Goal: Information Seeking & Learning: Learn about a topic

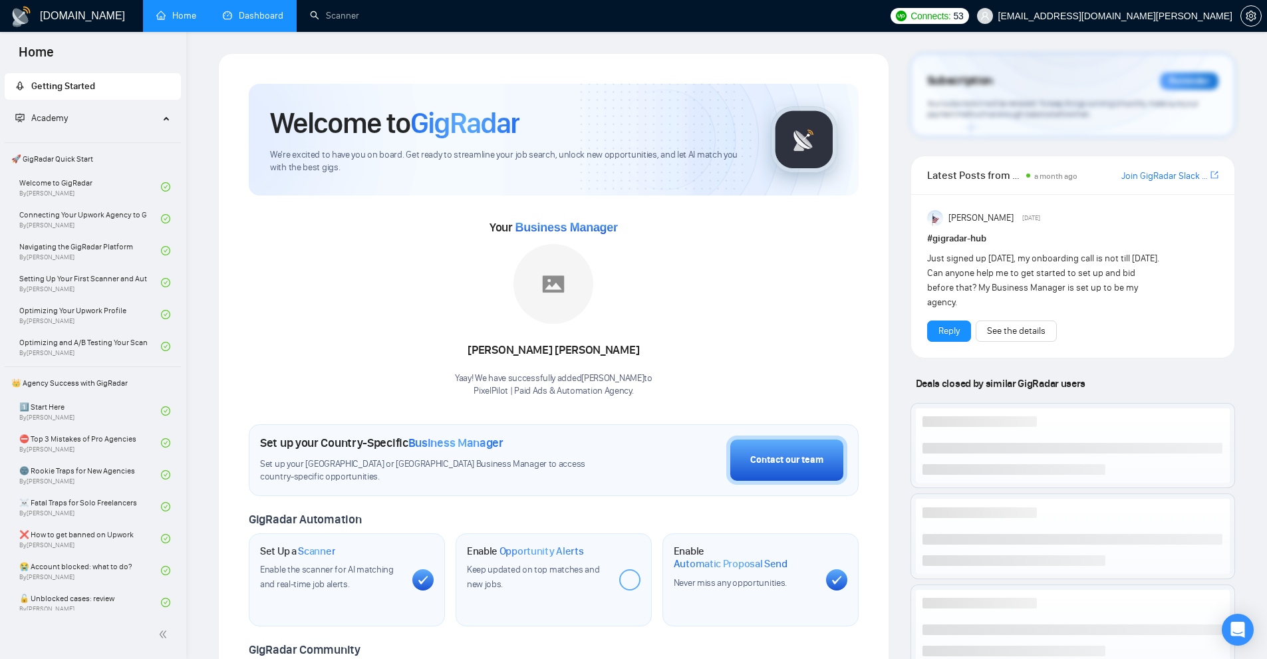
click at [236, 16] on link "Dashboard" at bounding box center [253, 15] width 61 height 11
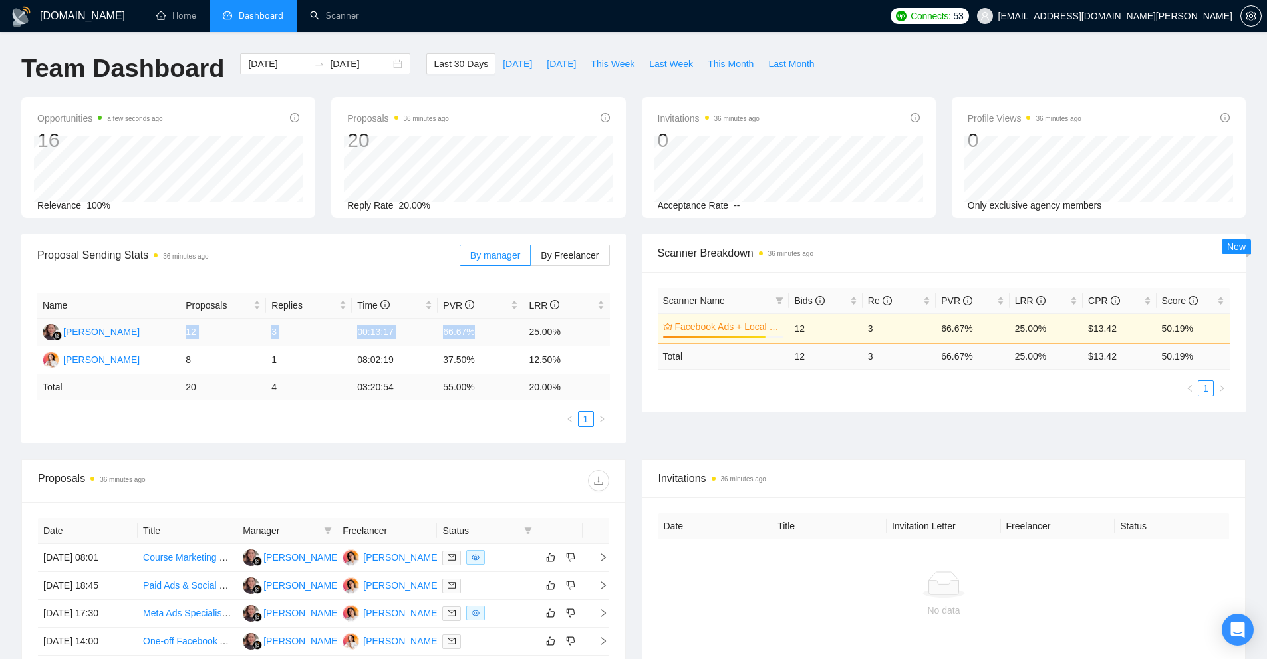
drag, startPoint x: 185, startPoint y: 333, endPoint x: 543, endPoint y: 337, distance: 358.6
click at [536, 337] on tr "[PERSON_NAME] 12 3 00:13:17 66.67% 25.00%" at bounding box center [323, 333] width 573 height 28
drag, startPoint x: 930, startPoint y: 357, endPoint x: 1083, endPoint y: 359, distance: 153.0
click at [1083, 359] on tr "Total 12 3 66.67 % 25.00 % $ 13.42 50.19 %" at bounding box center [944, 356] width 573 height 26
click at [996, 405] on div "Scanner Name Bids Re PVR LRR CPR Score Facebook Ads + Local Business 85% 12 3 6…" at bounding box center [944, 342] width 605 height 140
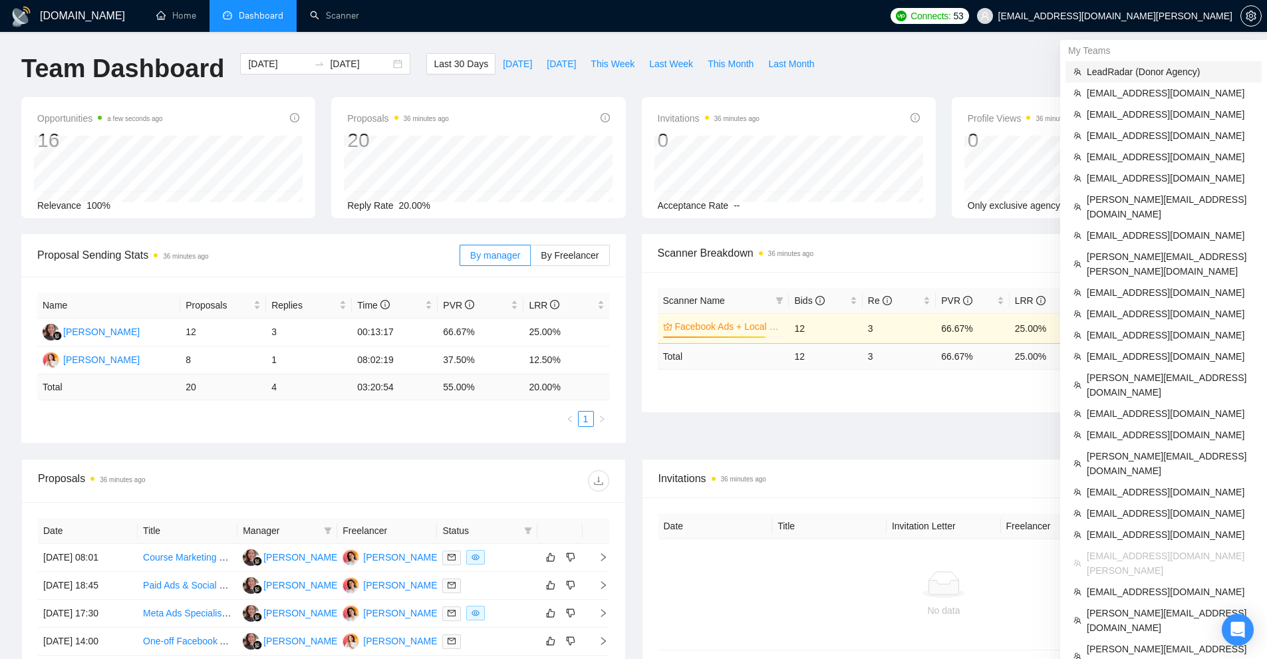
click at [1117, 73] on span "LeadRadar (Donor Agency)" at bounding box center [1170, 72] width 167 height 15
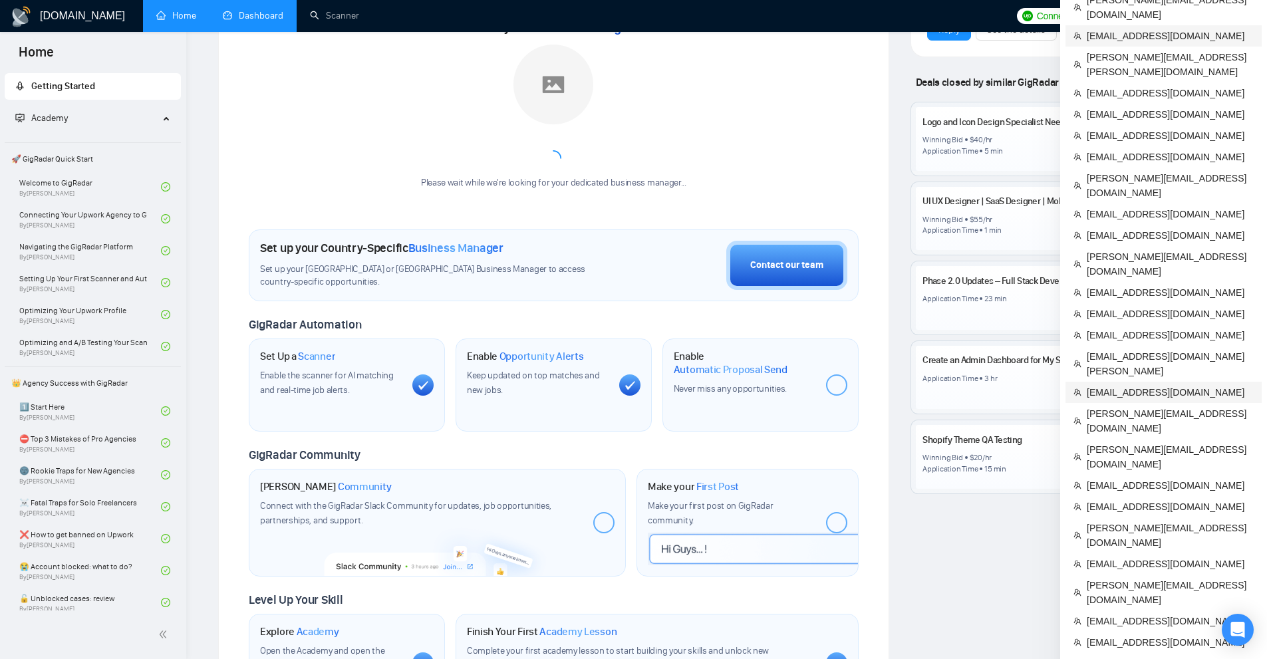
scroll to position [266, 0]
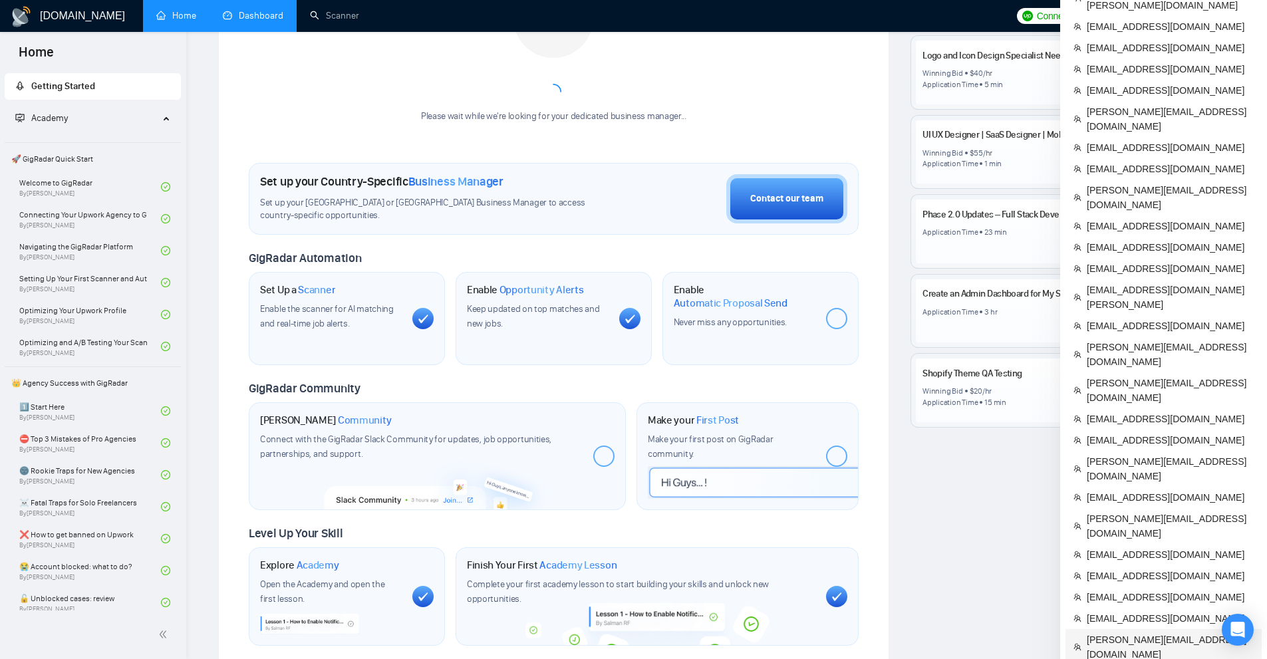
click at [1138, 633] on span "[PERSON_NAME][EMAIL_ADDRESS][DOMAIN_NAME]" at bounding box center [1170, 647] width 167 height 29
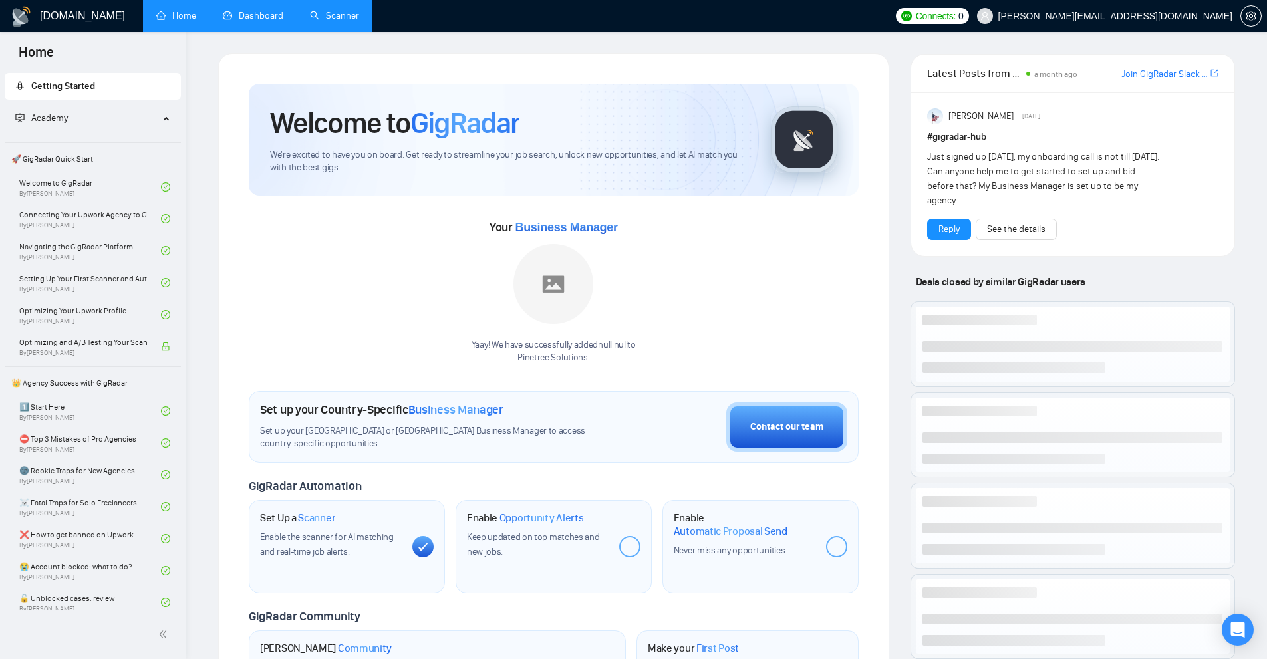
click at [334, 17] on link "Scanner" at bounding box center [334, 15] width 49 height 11
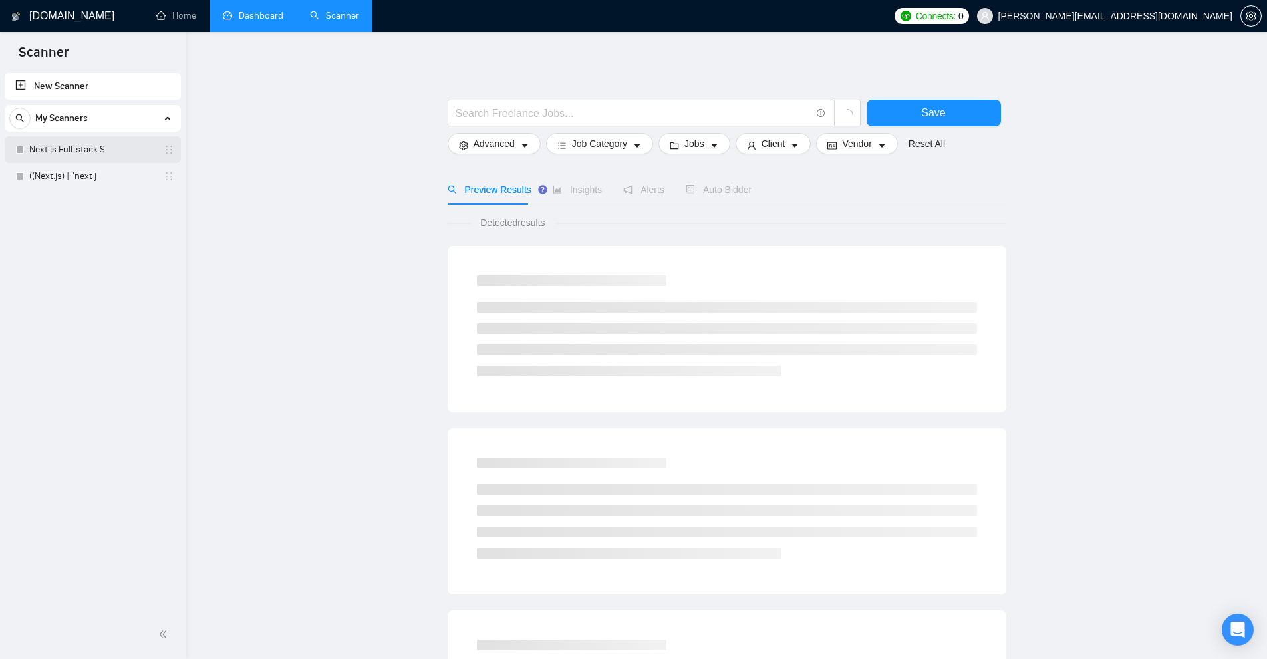
click at [131, 155] on link "Next.js Full-stack S" at bounding box center [92, 149] width 126 height 27
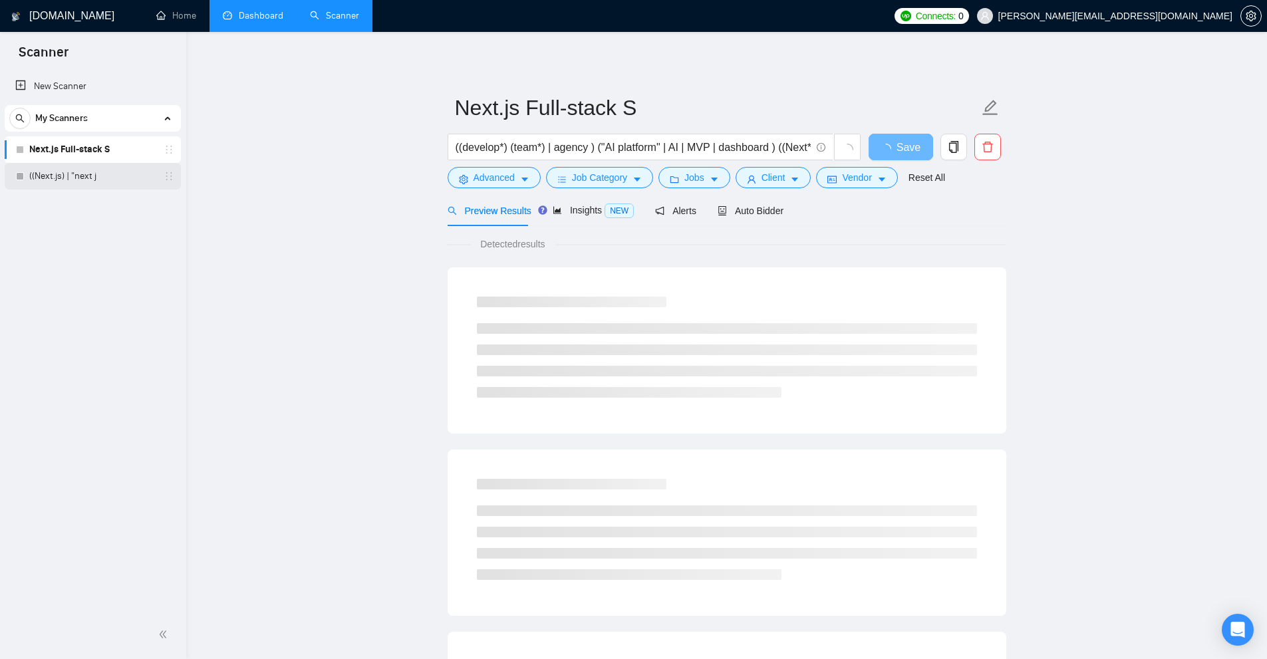
click at [108, 176] on link "((Next.js) | "next j" at bounding box center [92, 176] width 126 height 27
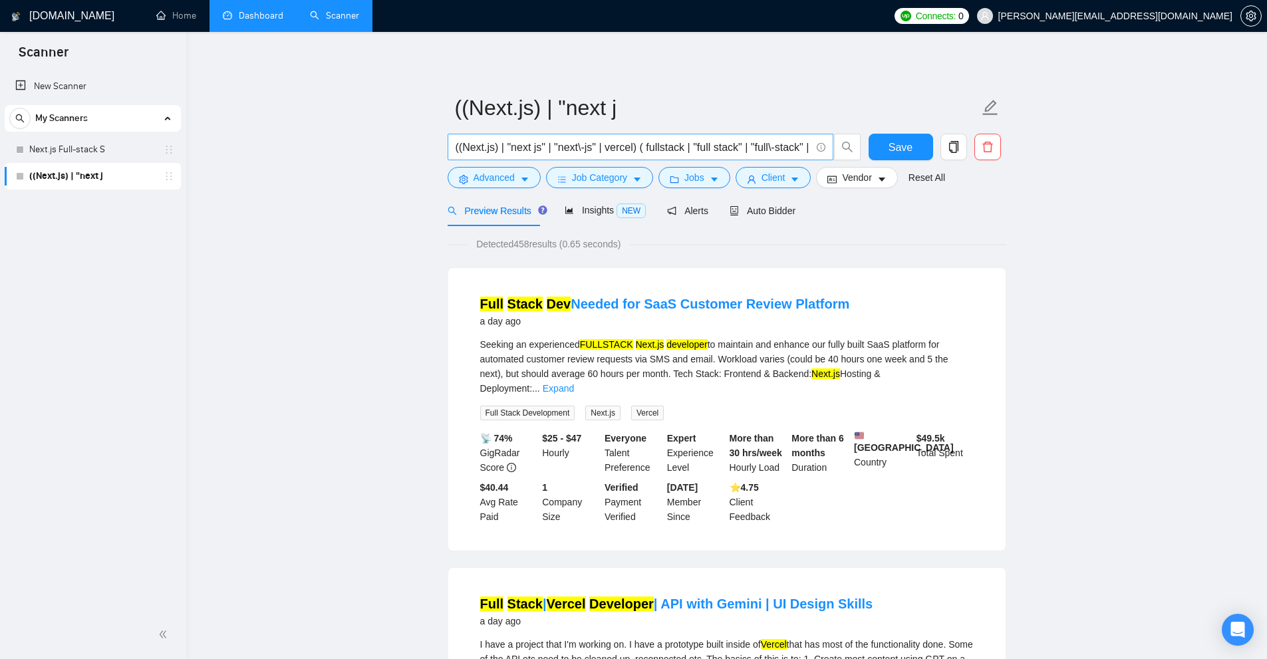
scroll to position [0, 394]
click at [243, 18] on link "Dashboard" at bounding box center [253, 15] width 61 height 11
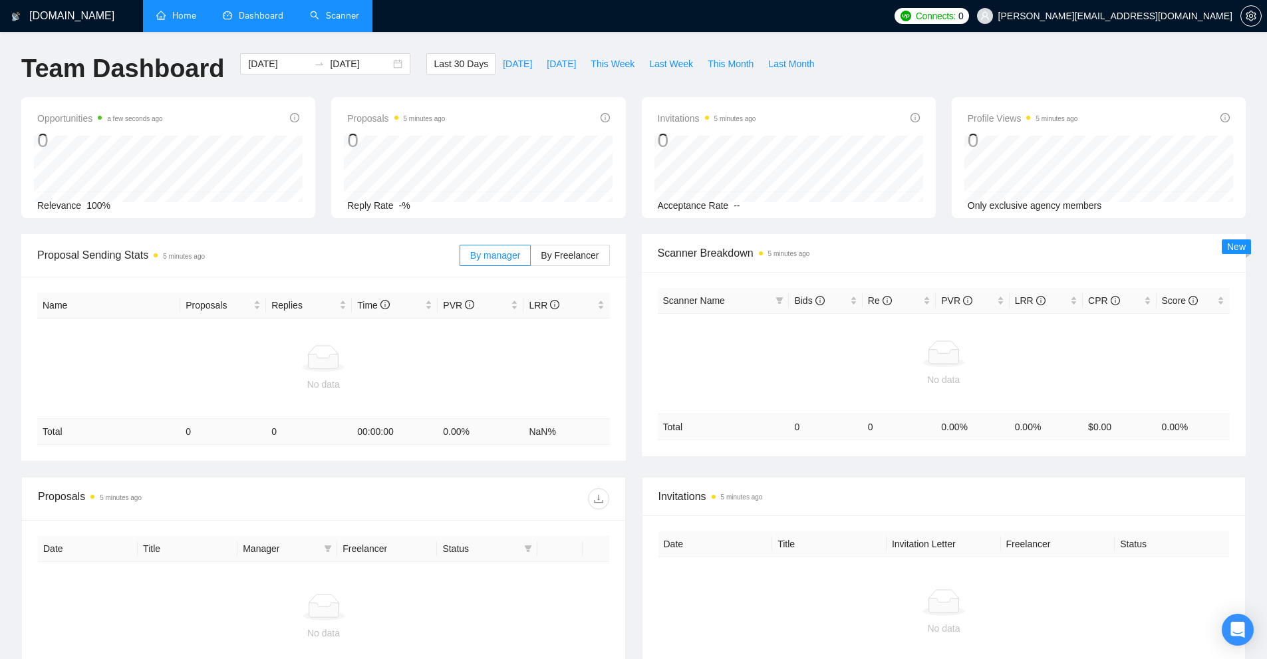
click at [174, 11] on link "Home" at bounding box center [176, 15] width 40 height 11
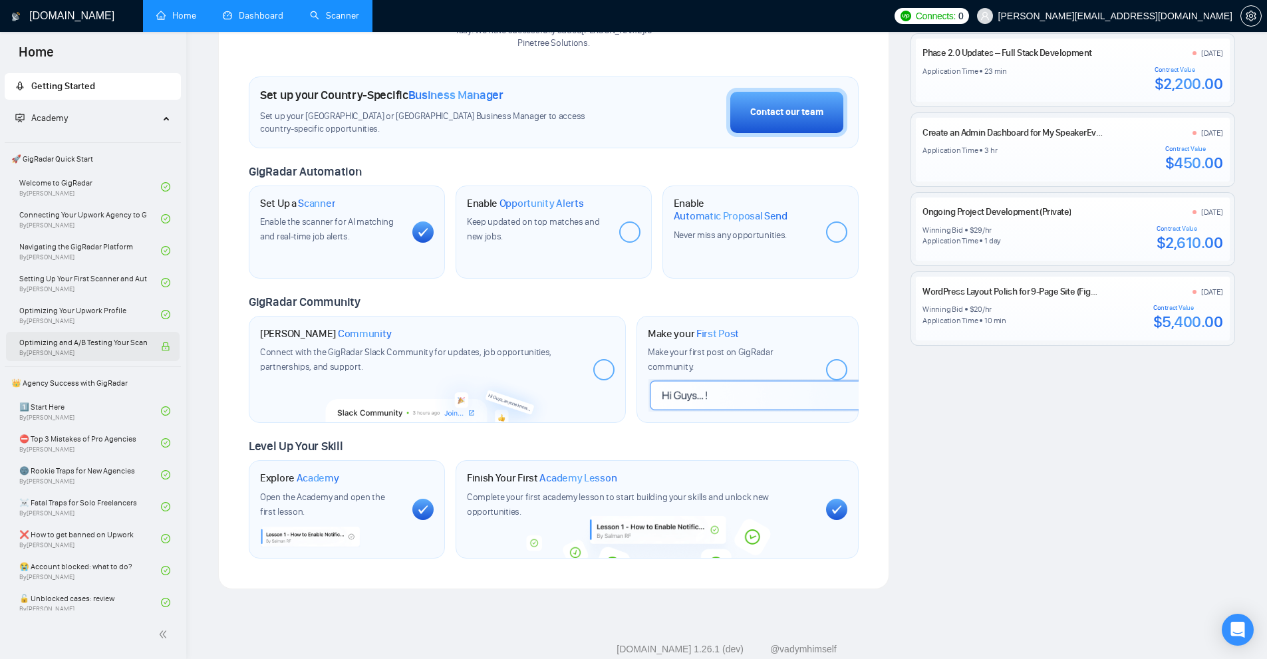
click at [144, 344] on div "Optimizing and A/B Testing Your Scanner for Better Results By [PERSON_NAME]" at bounding box center [90, 346] width 142 height 29
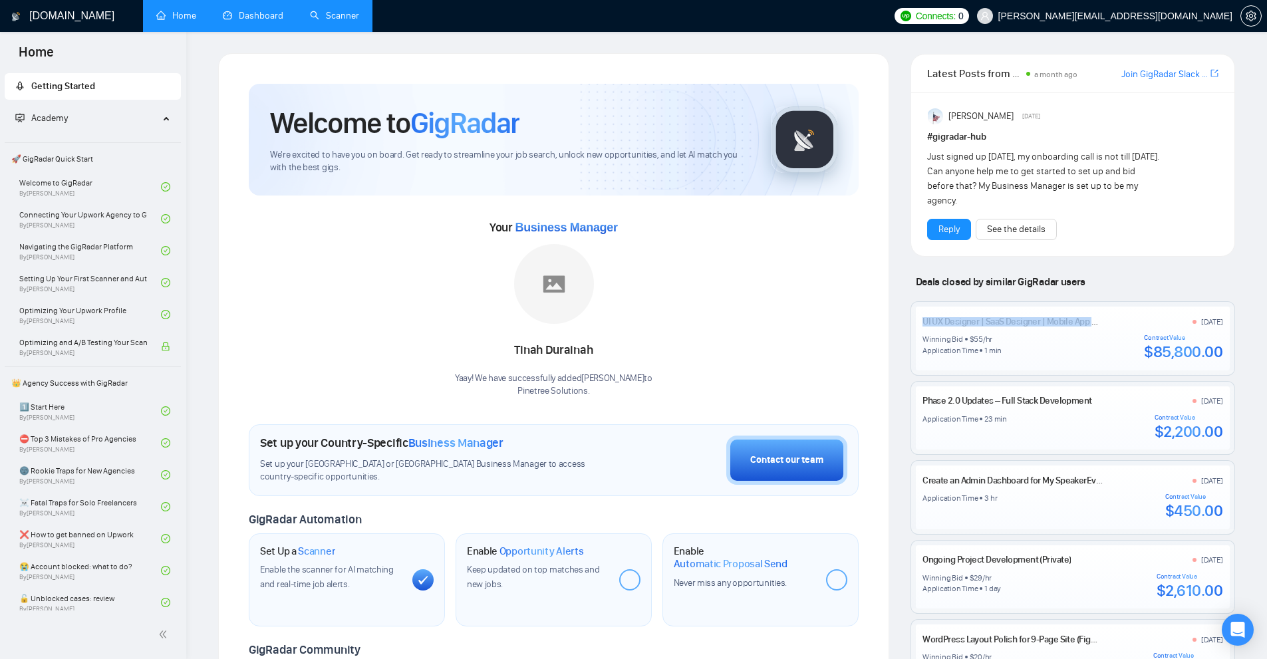
drag, startPoint x: 917, startPoint y: 322, endPoint x: 1116, endPoint y: 319, distance: 199.6
click at [1116, 319] on div "UI UX Designer | SaaS Designer | Mobile App Design [DATE] Winning Bid $ 55 /hr …" at bounding box center [1072, 338] width 323 height 73
click at [1130, 305] on div "UI UX Designer | SaaS Designer | Mobile App Design [DATE] Winning Bid $ 55 /hr …" at bounding box center [1072, 338] width 323 height 73
